Goal: Task Accomplishment & Management: Use online tool/utility

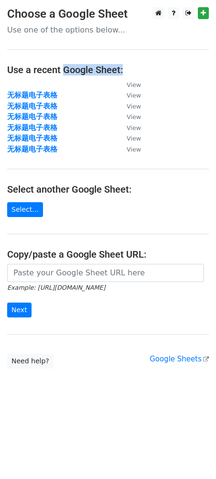
drag, startPoint x: 64, startPoint y: 70, endPoint x: 123, endPoint y: 61, distance: 59.1
click at [123, 61] on main "Choose a Google Sheet Use one of the options below... Use a recent Google Sheet…" at bounding box center [108, 187] width 216 height 361
copy h4 "Google Sheet:"
click at [40, 93] on strong "无标题电子表格" at bounding box center [32, 95] width 50 height 9
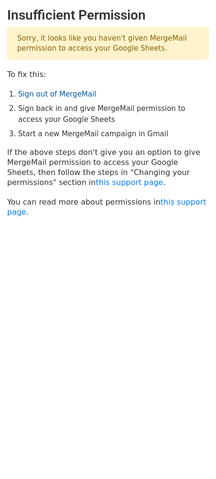
click at [32, 93] on link "Sign out of MergeMail" at bounding box center [57, 94] width 78 height 9
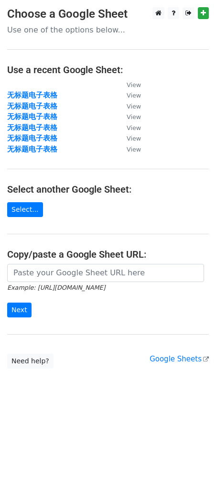
click at [38, 91] on strong "无标题电子表格" at bounding box center [32, 95] width 50 height 9
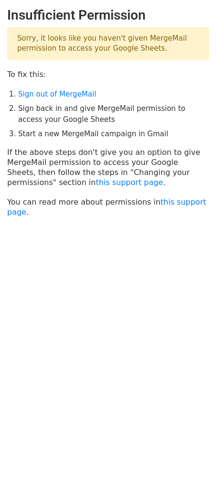
click at [21, 134] on li "Start a new MergeMail campaign in Gmail" at bounding box center [113, 133] width 191 height 11
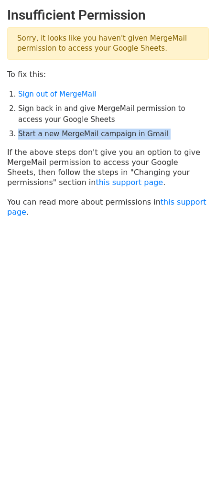
click at [21, 134] on li "Start a new MergeMail campaign in Gmail" at bounding box center [113, 133] width 191 height 11
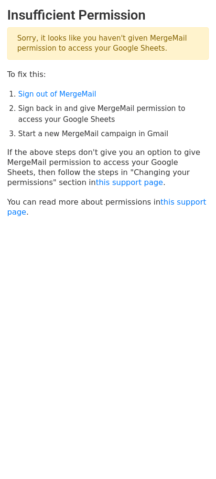
click at [32, 163] on p "If the above steps don't give you an option to give MergeMail permission to acc…" at bounding box center [108, 167] width 202 height 40
click at [30, 152] on p "If the above steps don't give you an option to give MergeMail permission to acc…" at bounding box center [108, 167] width 202 height 40
click at [41, 177] on p "If the above steps don't give you an option to give MergeMail permission to acc…" at bounding box center [108, 167] width 202 height 40
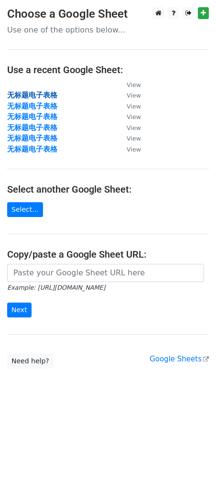
click at [45, 95] on strong "无标题电子表格" at bounding box center [32, 95] width 50 height 9
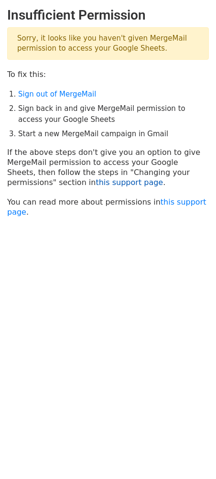
click at [96, 184] on link "this support page" at bounding box center [129, 182] width 67 height 9
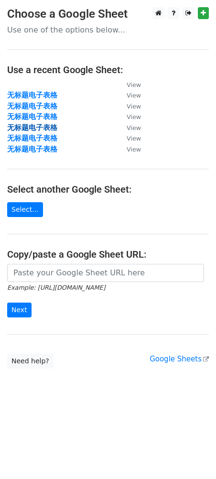
click at [27, 125] on strong "无标题电子表格" at bounding box center [32, 127] width 50 height 9
click at [41, 148] on strong "无标题电子表格" at bounding box center [32, 149] width 50 height 9
click at [46, 70] on h4 "Use a recent Google Sheet:" at bounding box center [108, 69] width 202 height 11
click at [105, 81] on td at bounding box center [62, 84] width 110 height 11
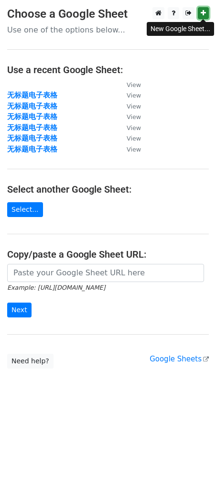
click at [201, 15] on icon at bounding box center [203, 13] width 5 height 7
click at [32, 31] on p "Use one of the options below..." at bounding box center [108, 30] width 202 height 10
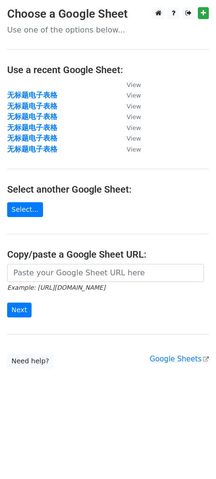
click at [62, 34] on p "Use one of the options below..." at bounding box center [108, 30] width 202 height 10
click at [83, 31] on p "Use one of the options below..." at bounding box center [108, 30] width 202 height 10
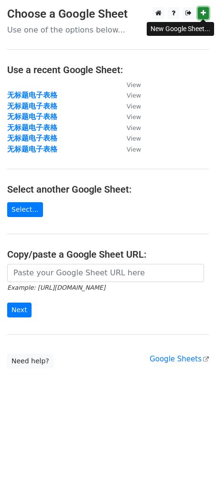
click at [201, 14] on icon at bounding box center [203, 13] width 5 height 7
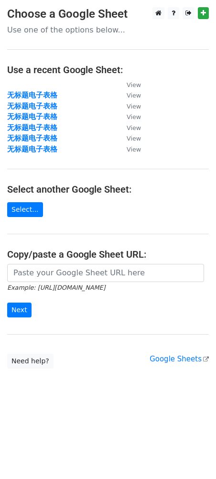
click at [66, 30] on p "Use one of the options below..." at bounding box center [108, 30] width 202 height 10
click at [67, 86] on td at bounding box center [62, 84] width 110 height 11
click at [129, 84] on small "View" at bounding box center [134, 84] width 14 height 7
click at [45, 82] on td at bounding box center [62, 84] width 110 height 11
click at [33, 85] on td at bounding box center [62, 84] width 110 height 11
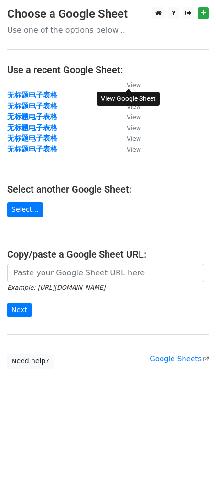
click at [134, 84] on small "View" at bounding box center [134, 84] width 14 height 7
click at [54, 213] on main "Choose a Google Sheet Use one of the options below... Use a recent Google Sheet…" at bounding box center [108, 187] width 216 height 361
click at [111, 30] on p "Use one of the options below..." at bounding box center [108, 30] width 202 height 10
click at [23, 31] on p "Use one of the options below..." at bounding box center [108, 30] width 202 height 10
click at [107, 31] on p "Use one of the options below..." at bounding box center [108, 30] width 202 height 10
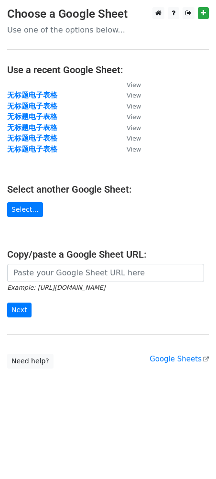
click at [124, 36] on main "Choose a Google Sheet Use one of the options below... Use a recent Google Sheet…" at bounding box center [108, 187] width 216 height 361
click at [39, 53] on main "Choose a Google Sheet Use one of the options below... Use a recent Google Sheet…" at bounding box center [108, 187] width 216 height 361
click at [33, 39] on main "Choose a Google Sheet Use one of the options below... Use a recent Google Sheet…" at bounding box center [108, 187] width 216 height 361
click at [40, 81] on td at bounding box center [62, 84] width 110 height 11
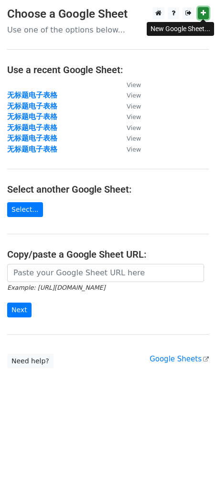
click at [201, 10] on icon at bounding box center [203, 13] width 5 height 7
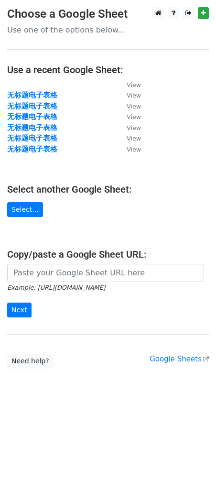
click at [62, 66] on h4 "Use a recent Google Sheet:" at bounding box center [108, 69] width 202 height 11
click at [29, 210] on link "Select..." at bounding box center [25, 209] width 36 height 15
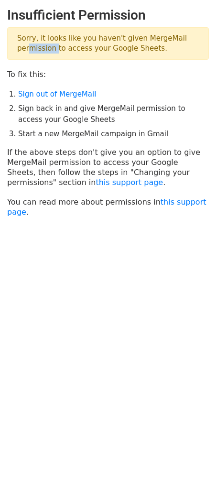
drag, startPoint x: 24, startPoint y: 49, endPoint x: 54, endPoint y: 47, distance: 30.6
click at [54, 47] on p "Sorry, it looks like you haven't given MergeMail permission to access your Goog…" at bounding box center [108, 43] width 202 height 32
click at [52, 80] on main "Insufficient Permission Sorry, it looks like you haven't given MergeMail permis…" at bounding box center [108, 112] width 216 height 210
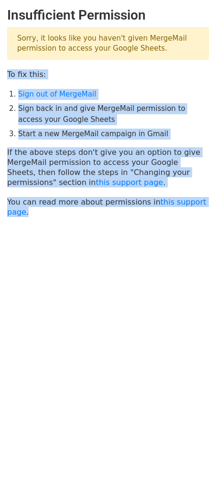
drag, startPoint x: 66, startPoint y: 218, endPoint x: 3, endPoint y: 68, distance: 162.7
click at [3, 68] on body "Insufficient Permission Sorry, it looks like you haven't given MergeMail permis…" at bounding box center [108, 135] width 216 height 257
drag, startPoint x: 45, startPoint y: 164, endPoint x: 63, endPoint y: 226, distance: 64.1
click at [62, 225] on body "Insufficient Permission Sorry, it looks like you haven't given MergeMail permis…" at bounding box center [108, 135] width 216 height 257
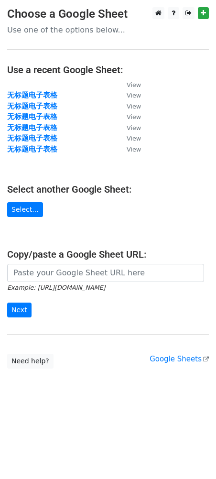
click at [100, 18] on h3 "Choose a Google Sheet" at bounding box center [108, 14] width 202 height 14
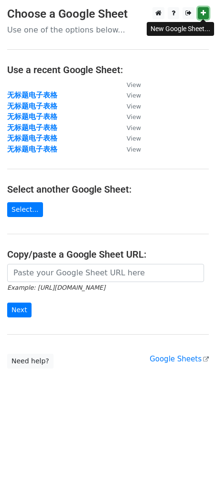
click at [203, 15] on icon at bounding box center [203, 13] width 5 height 7
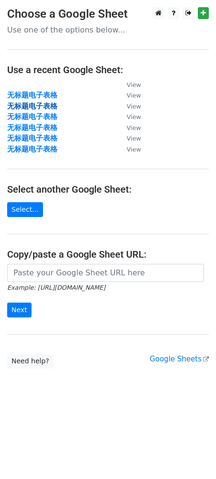
click at [43, 103] on strong "无标题电子表格" at bounding box center [32, 106] width 50 height 9
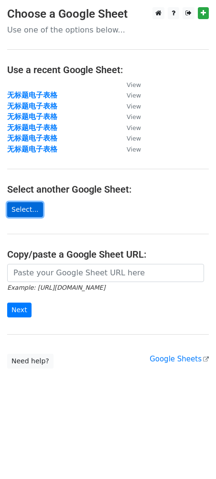
click at [28, 209] on link "Select..." at bounding box center [25, 209] width 36 height 15
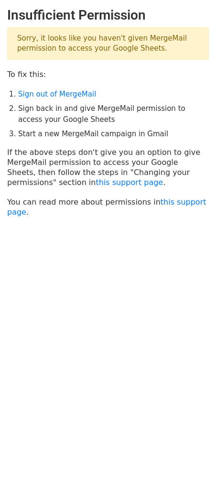
click at [53, 223] on body "Insufficient Permission Sorry, it looks like you haven't given MergeMail permis…" at bounding box center [108, 135] width 216 height 257
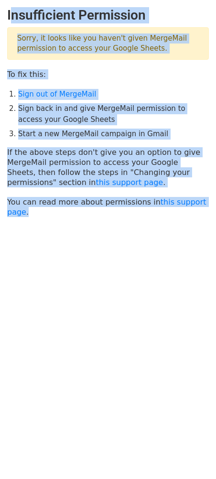
drag, startPoint x: 49, startPoint y: 214, endPoint x: 10, endPoint y: 17, distance: 201.2
click at [10, 17] on main "Insufficient Permission Sorry, it looks like you haven't given MergeMail permis…" at bounding box center [108, 112] width 216 height 210
